Goal: Transaction & Acquisition: Obtain resource

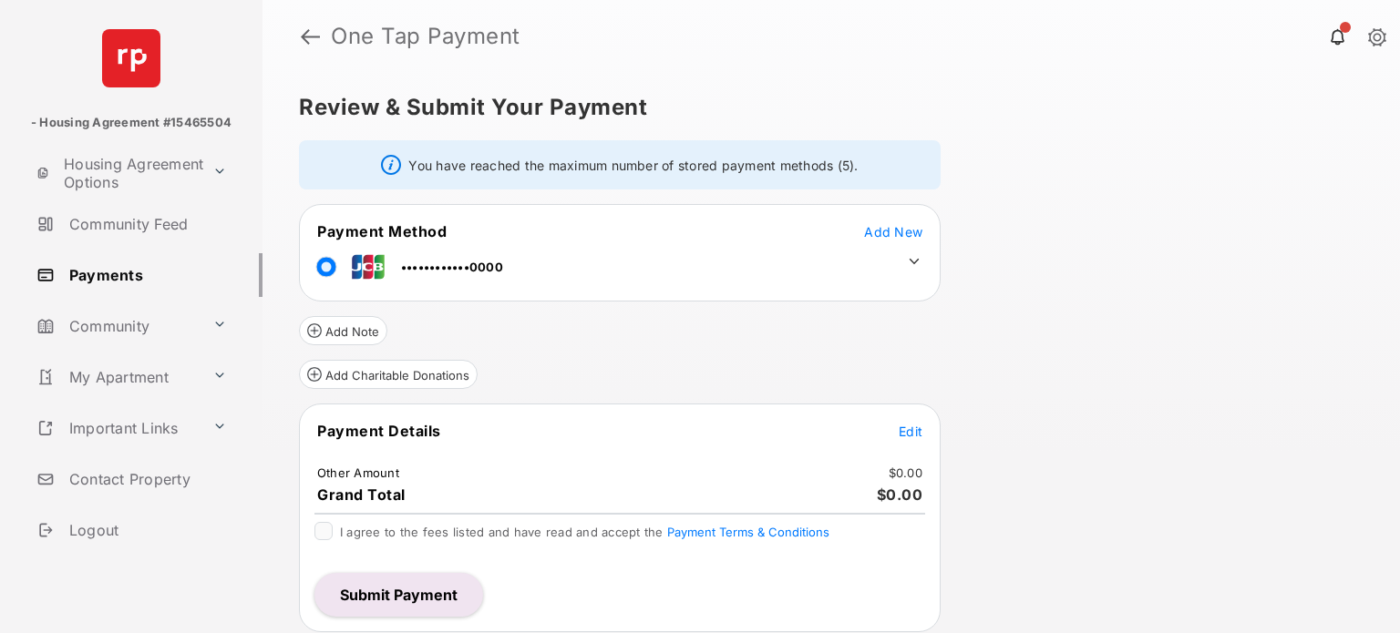
click at [894, 232] on span "Add New" at bounding box center [893, 231] width 58 height 15
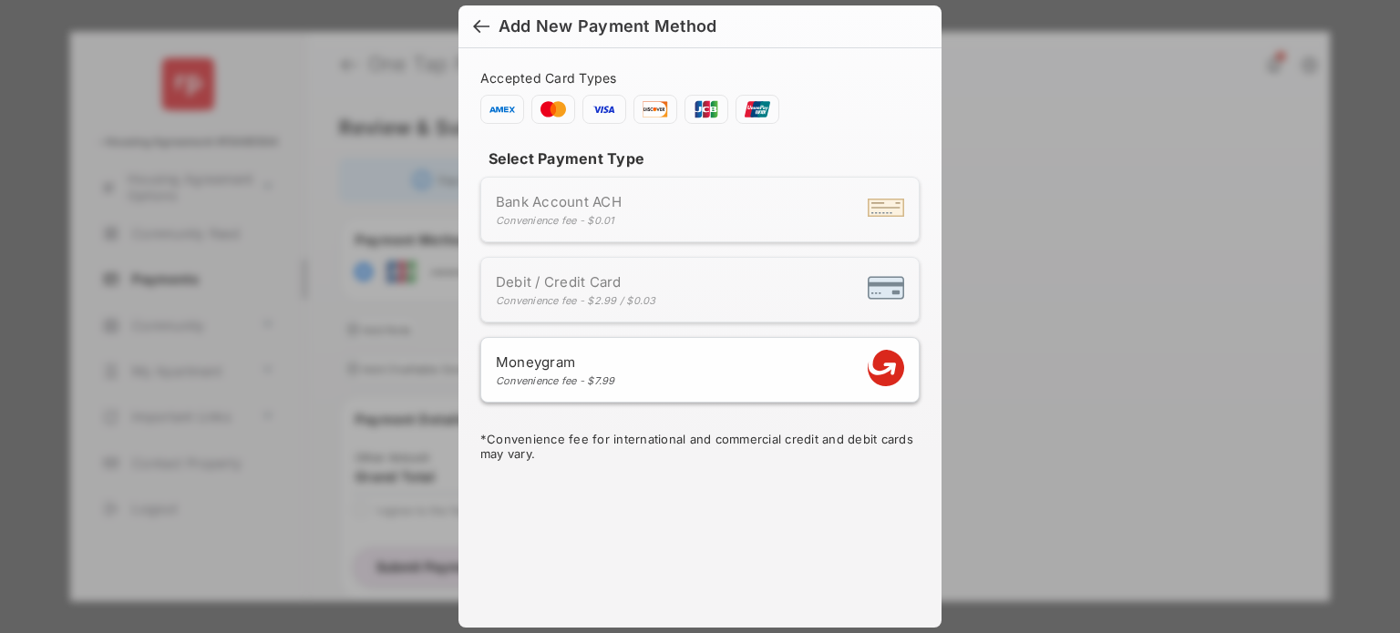
scroll to position [15, 0]
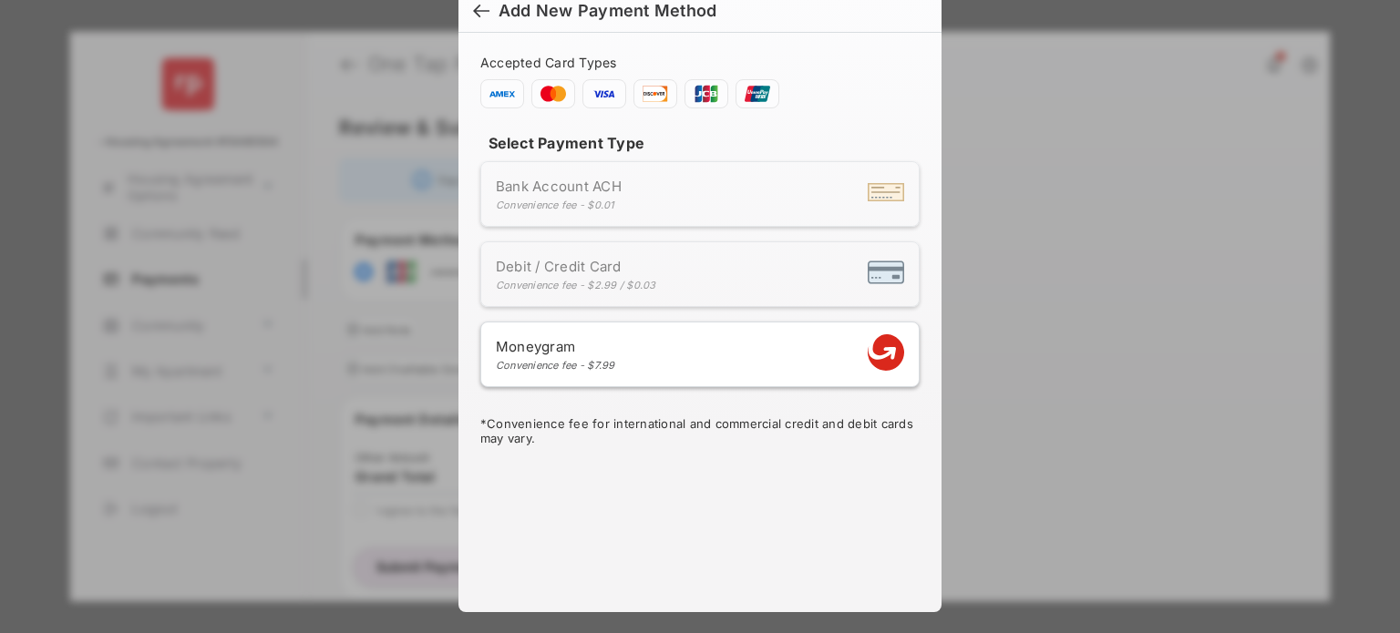
click at [591, 354] on div "Moneygram Convenience fee - $7.99" at bounding box center [555, 355] width 119 height 34
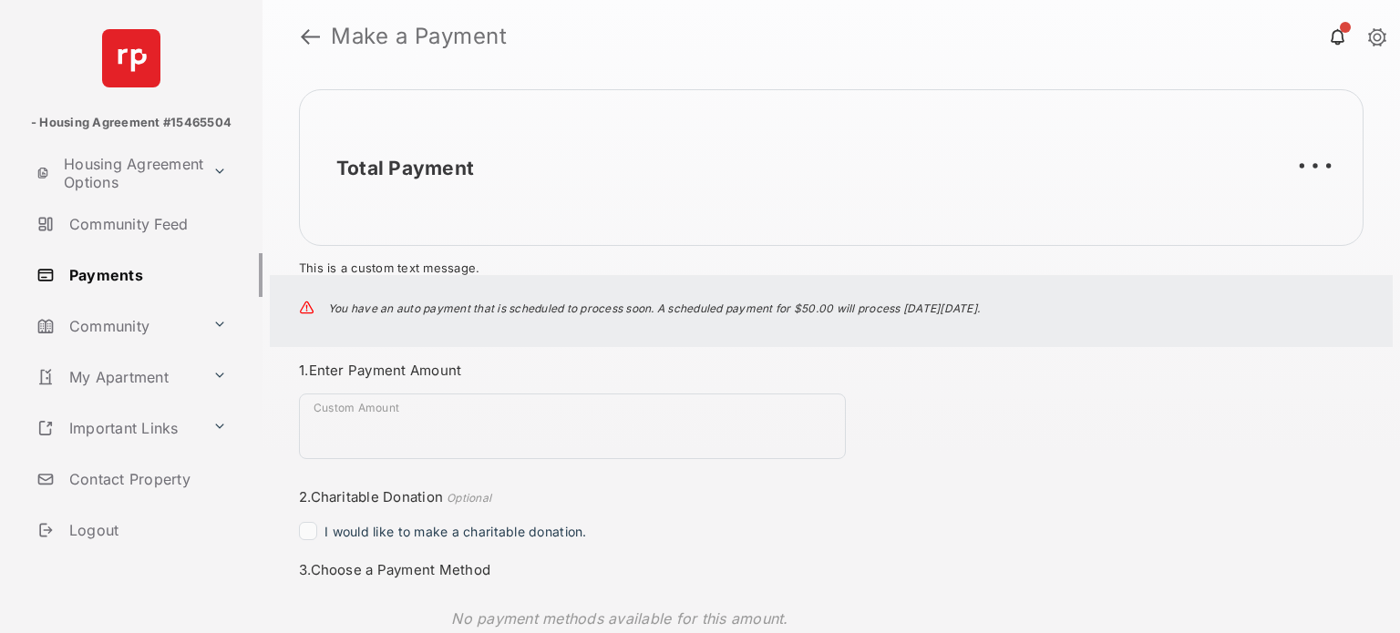
click at [321, 32] on h1 "Make a Payment" at bounding box center [845, 37] width 1051 height 22
drag, startPoint x: 321, startPoint y: 32, endPoint x: 308, endPoint y: 37, distance: 13.9
click at [308, 37] on header "Make a Payment" at bounding box center [830, 36] width 1137 height 73
click at [308, 37] on link at bounding box center [310, 37] width 19 height 44
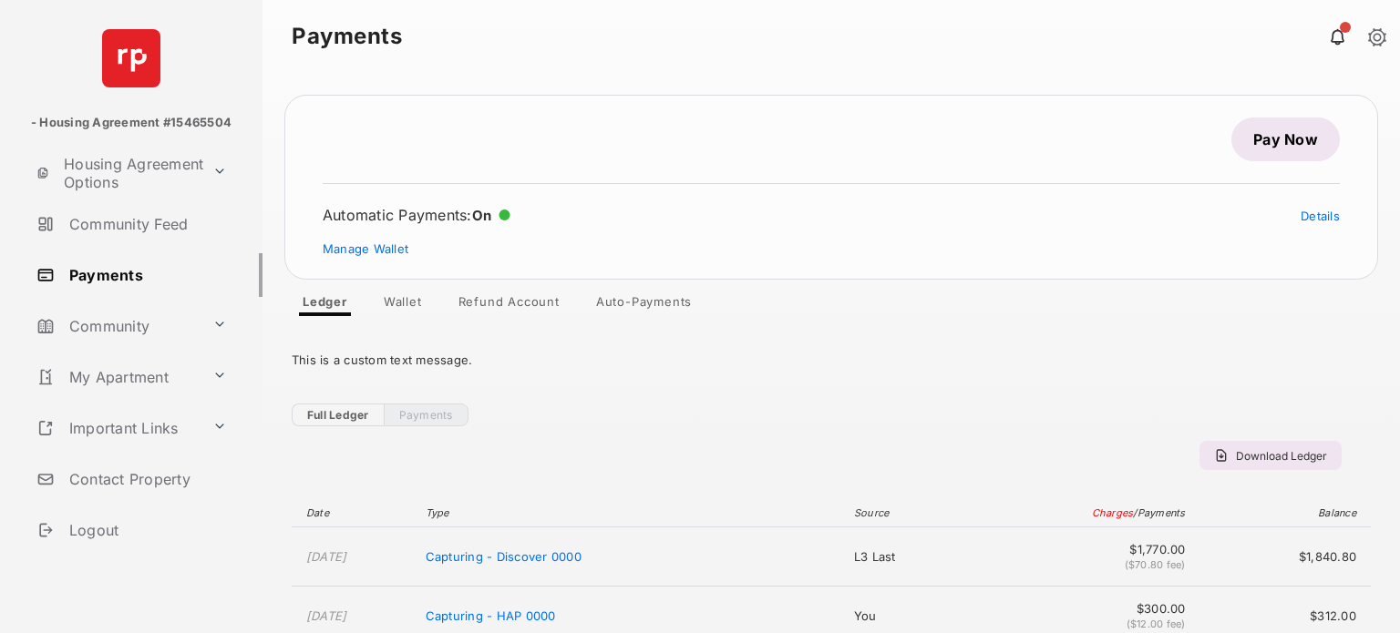
click at [581, 549] on span "Capturing - Discover 0000" at bounding box center [504, 556] width 156 height 15
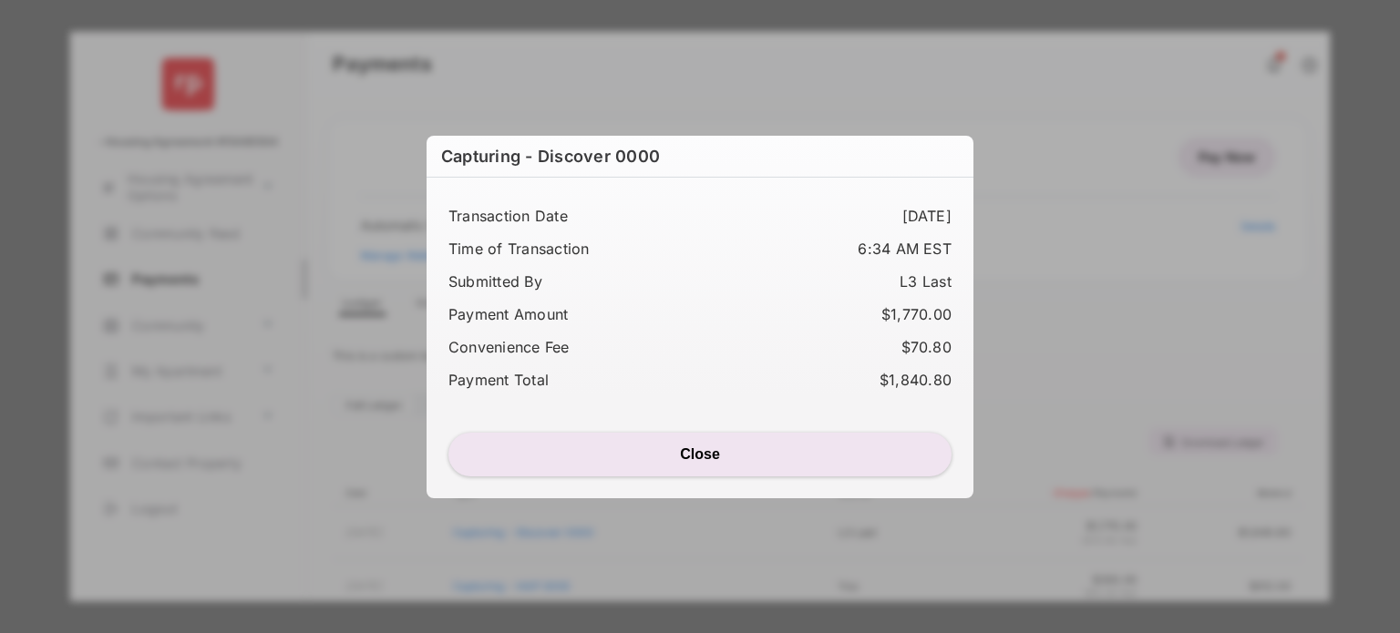
click at [701, 453] on button "Close" at bounding box center [699, 455] width 503 height 44
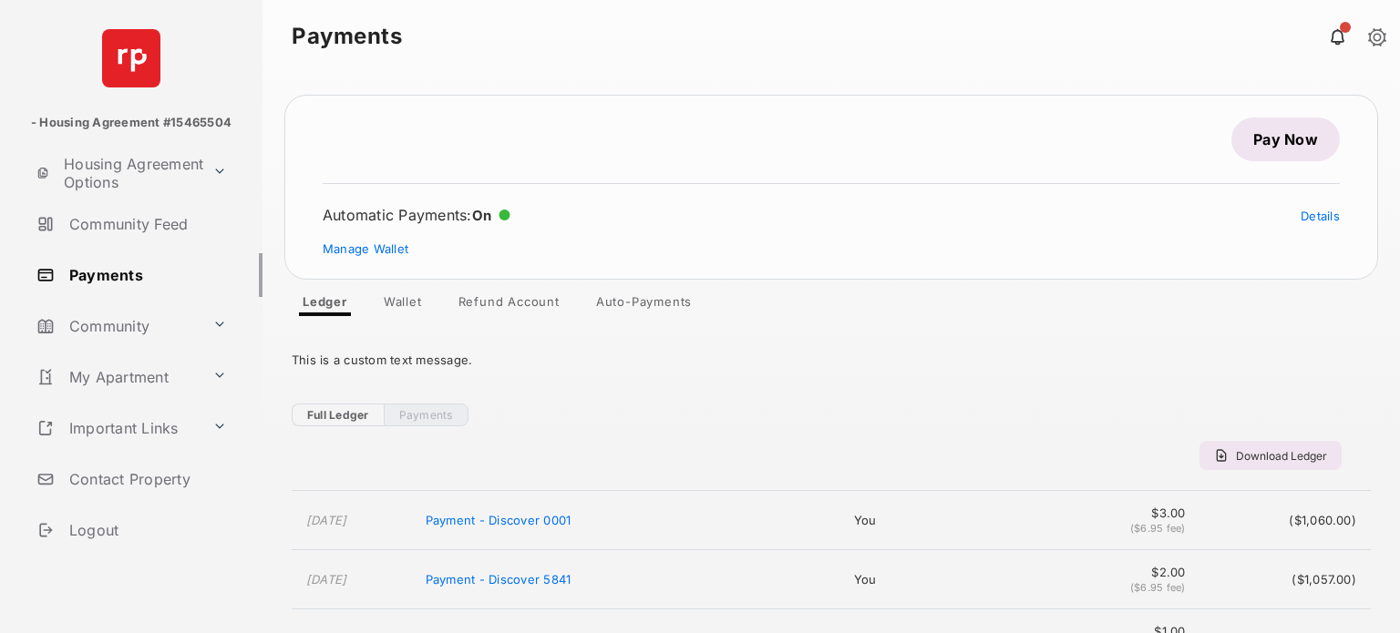
scroll to position [689, 0]
click at [1306, 215] on link "Details" at bounding box center [1319, 216] width 39 height 15
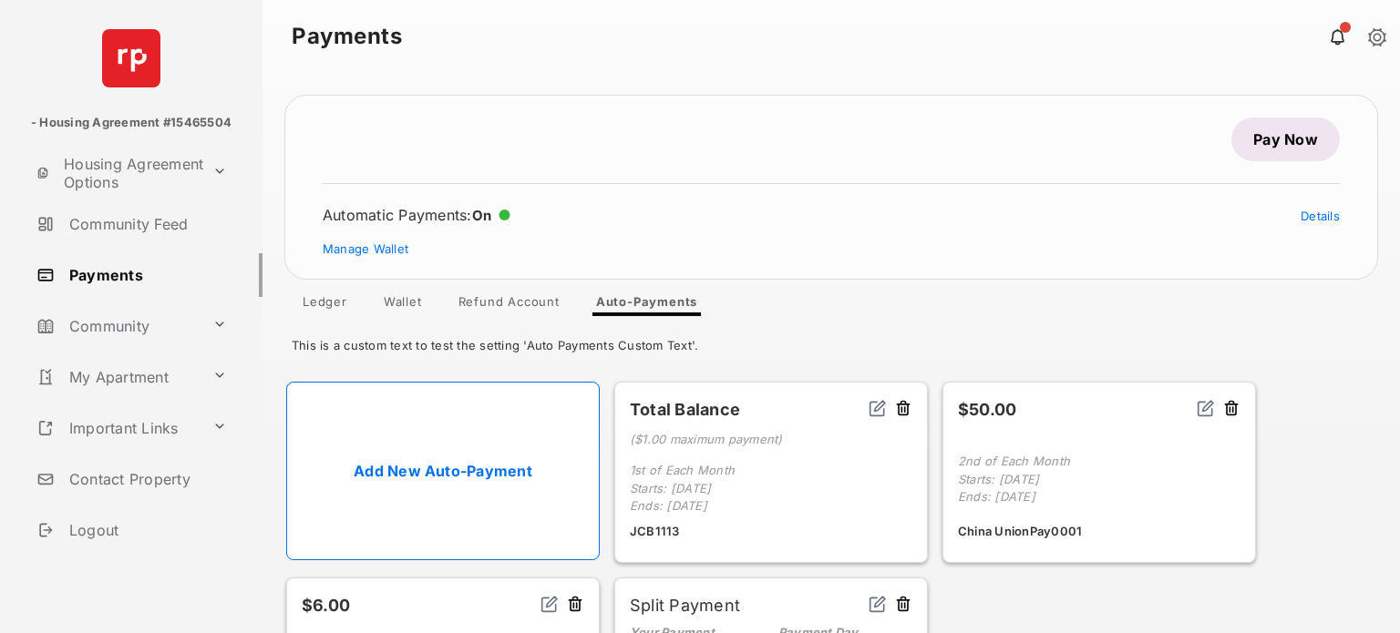
click at [328, 297] on link "Ledger" at bounding box center [325, 305] width 74 height 22
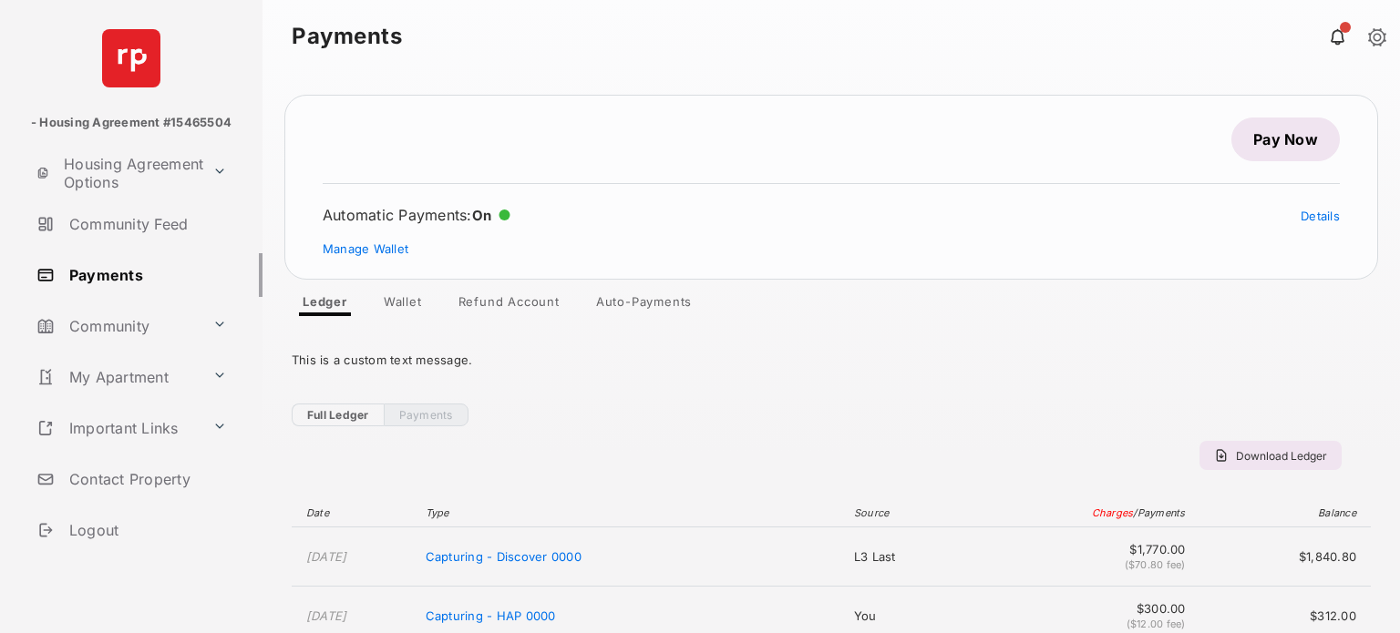
scroll to position [189, 0]
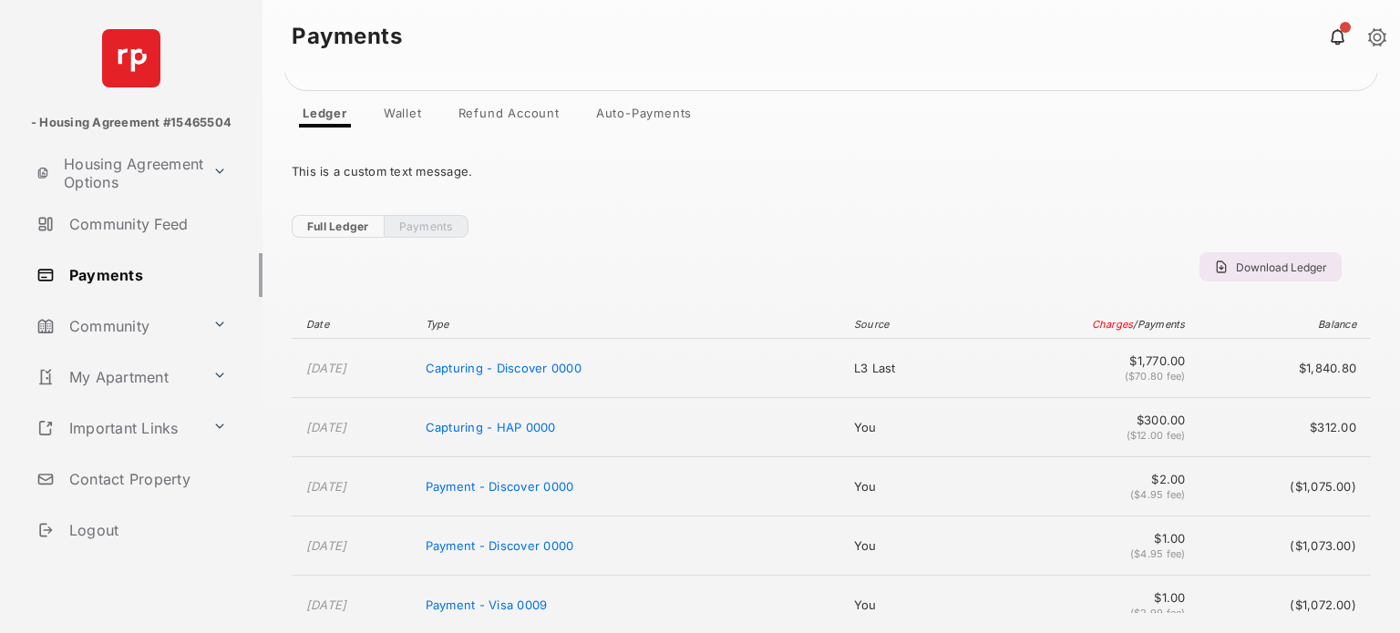
click at [1272, 261] on span "Download Ledger" at bounding box center [1281, 268] width 91 height 14
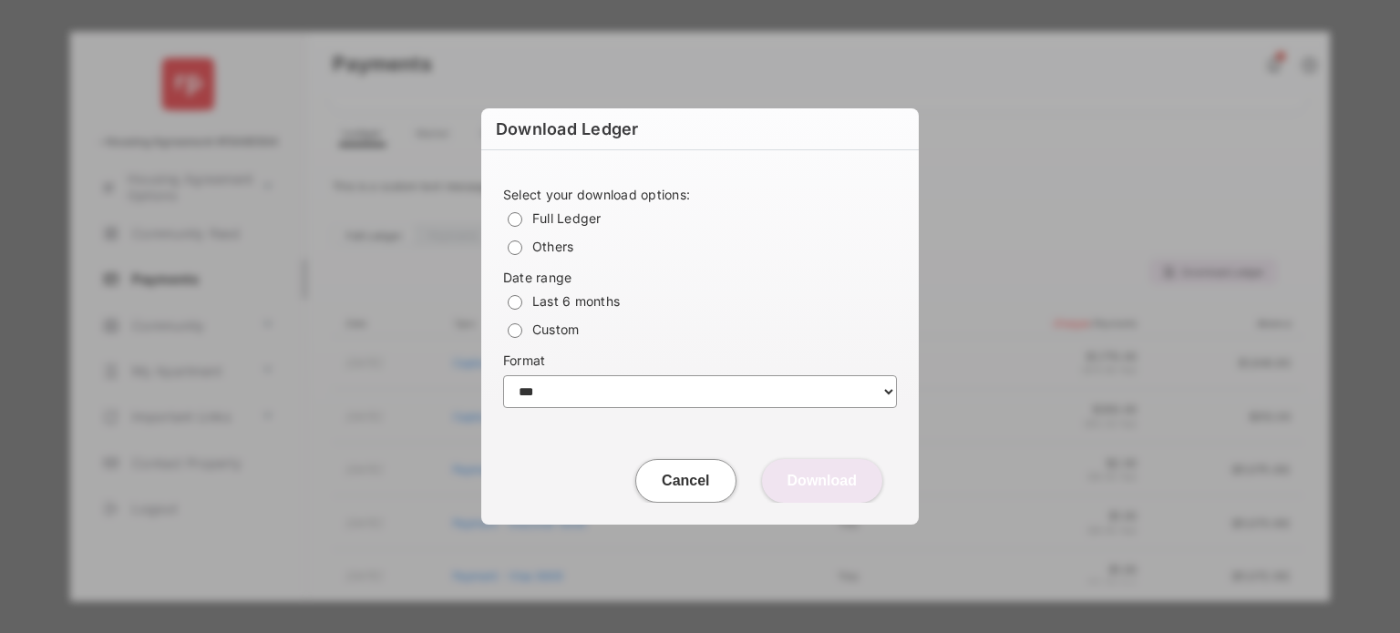
click at [1060, 167] on div "Download Ledger Select your download options: Full Ledger Others Date range Las…" at bounding box center [700, 316] width 1400 height 633
click at [534, 331] on label "Custom" at bounding box center [555, 329] width 47 height 15
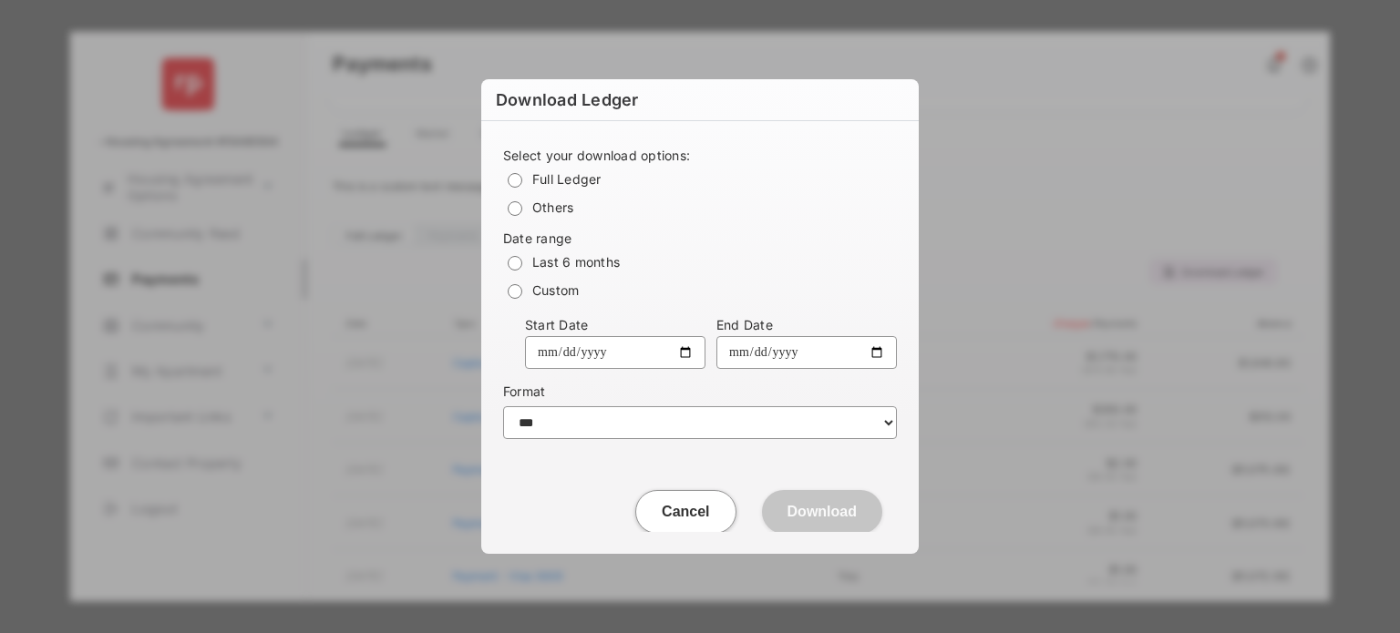
scroll to position [0, 0]
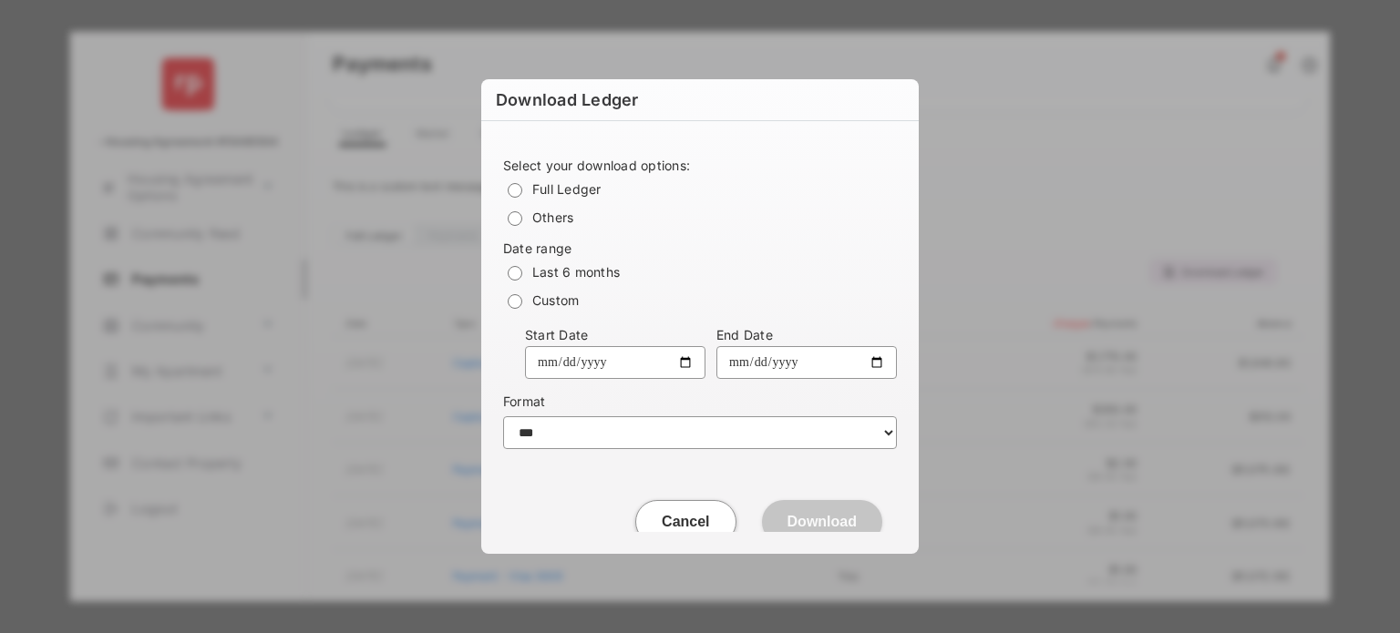
click at [578, 158] on label "Select your download options:" at bounding box center [700, 165] width 394 height 15
click at [604, 360] on input "Start Date" at bounding box center [615, 362] width 180 height 33
click at [683, 364] on input "Start Date" at bounding box center [615, 362] width 180 height 33
type input "**********"
click at [871, 368] on input "End Date" at bounding box center [806, 362] width 180 height 33
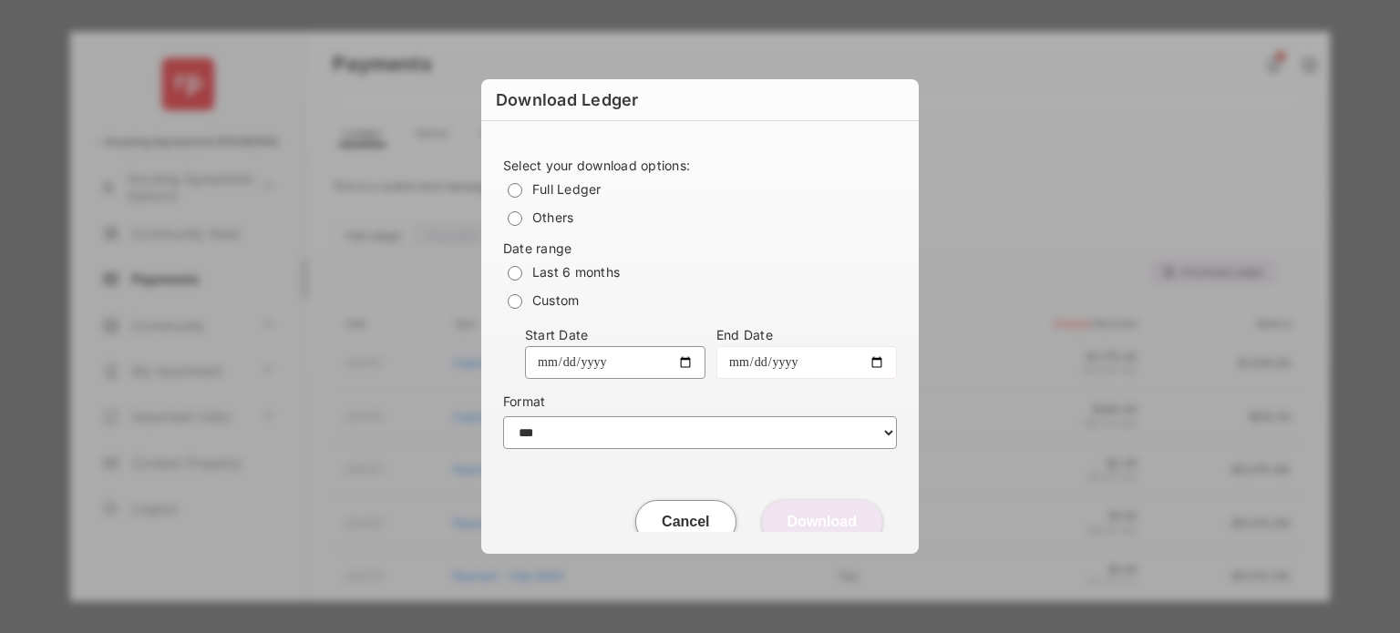
type input "**********"
click at [701, 387] on section "**********" at bounding box center [700, 303] width 394 height 321
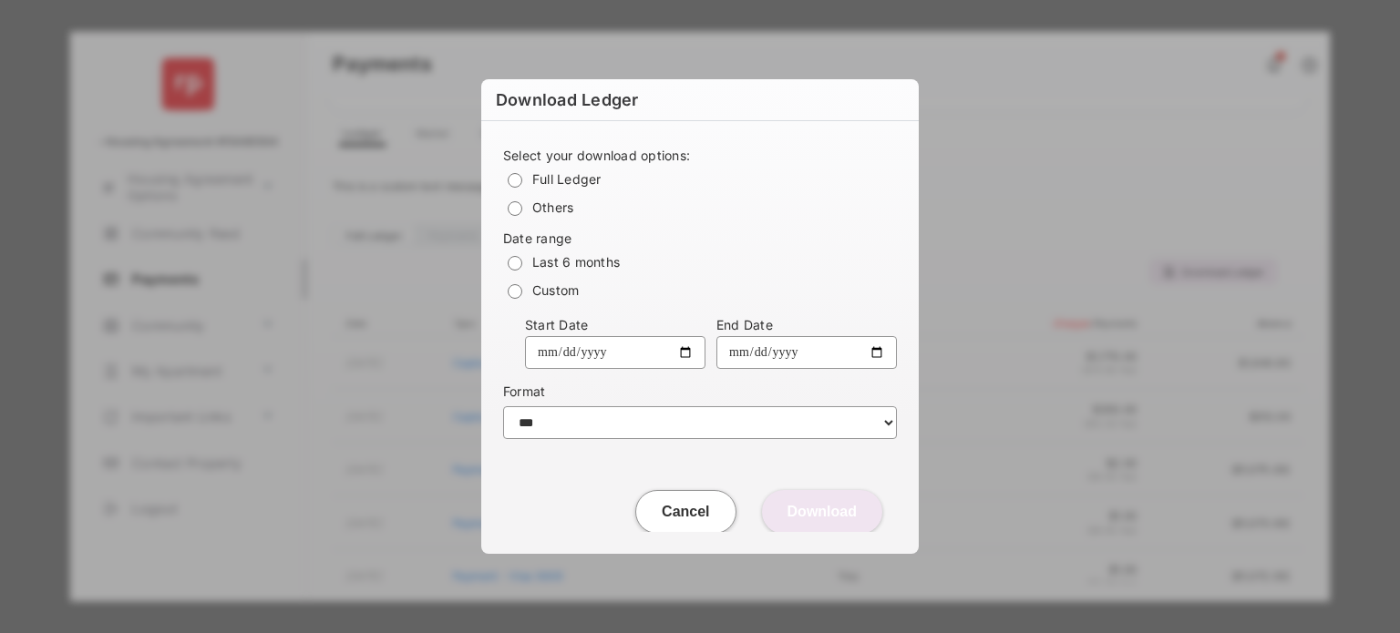
click at [641, 458] on div "**********" at bounding box center [699, 327] width 437 height 412
click at [705, 510] on button "Cancel" at bounding box center [685, 512] width 100 height 44
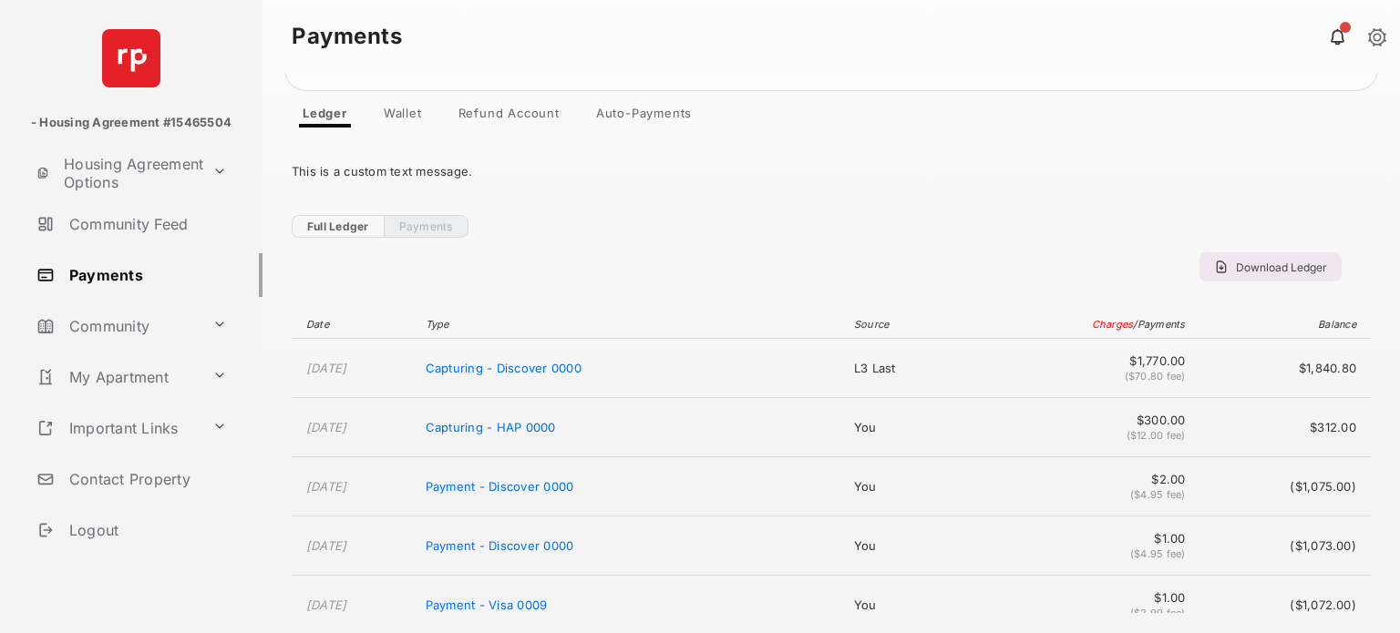
click at [1236, 270] on span "Download Ledger" at bounding box center [1281, 268] width 91 height 14
